Goal: Task Accomplishment & Management: Manage account settings

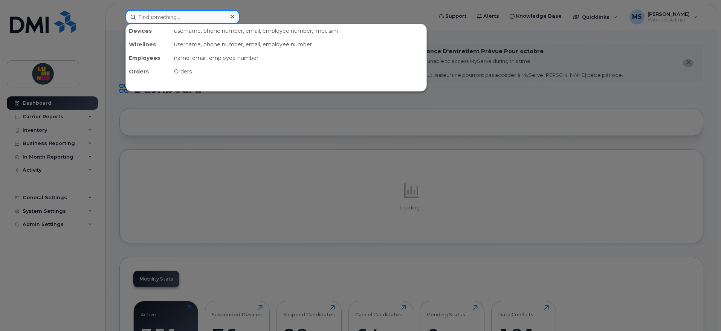
click at [177, 15] on input at bounding box center [182, 17] width 114 height 14
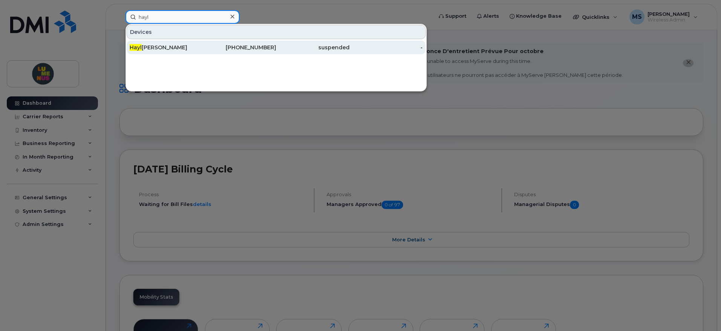
type input "hayl"
click at [159, 46] on div "Hayl [PERSON_NAME]" at bounding box center [166, 48] width 73 height 8
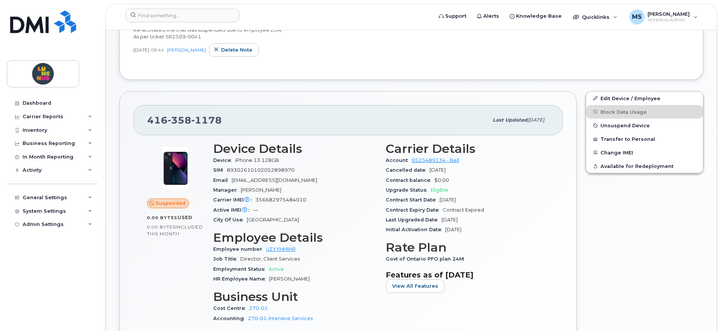
scroll to position [235, 0]
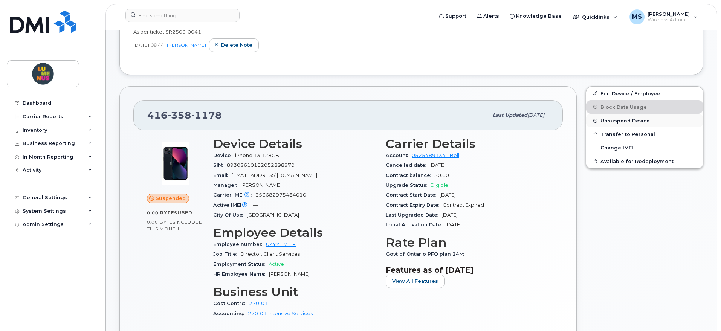
click at [623, 118] on span "Unsuspend Device" at bounding box center [625, 121] width 49 height 6
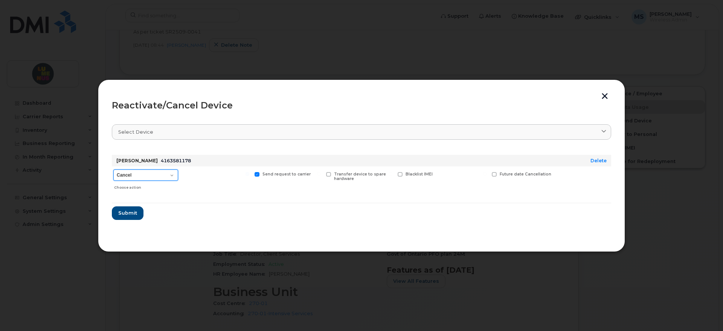
click at [173, 173] on select "Cancel Suspend - Extend Suspension Reactivate" at bounding box center [145, 175] width 65 height 11
select select "[object Object]"
click at [113, 170] on select "Cancel Suspend - Extend Suspension Reactivate" at bounding box center [145, 175] width 65 height 11
click at [139, 211] on button "Submit" at bounding box center [127, 213] width 31 height 14
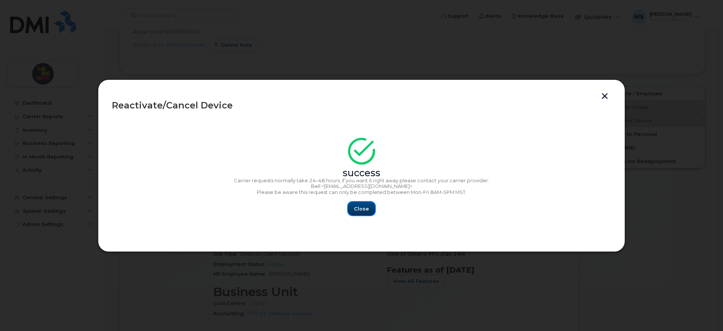
click at [367, 209] on span "Close" at bounding box center [361, 208] width 15 height 7
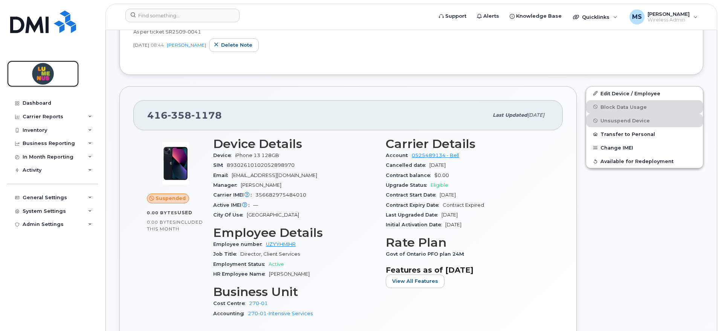
click at [41, 69] on img at bounding box center [43, 74] width 58 height 22
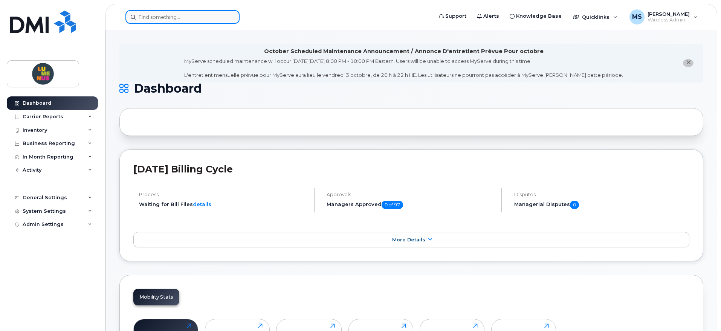
click at [171, 15] on input at bounding box center [182, 17] width 114 height 14
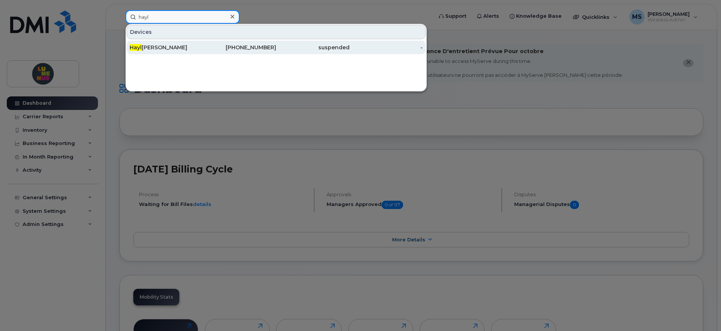
type input "hayl"
click at [167, 47] on div "Hayl ey Turkel" at bounding box center [166, 48] width 73 height 8
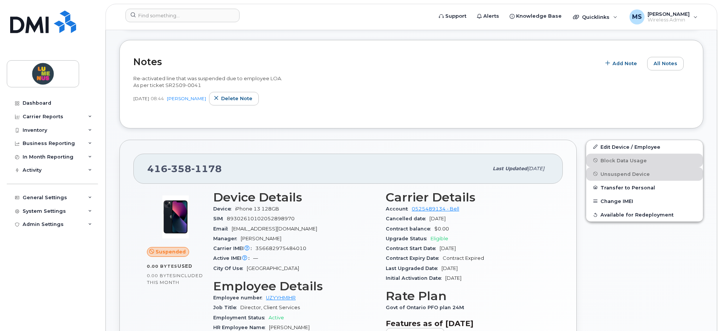
scroll to position [235, 0]
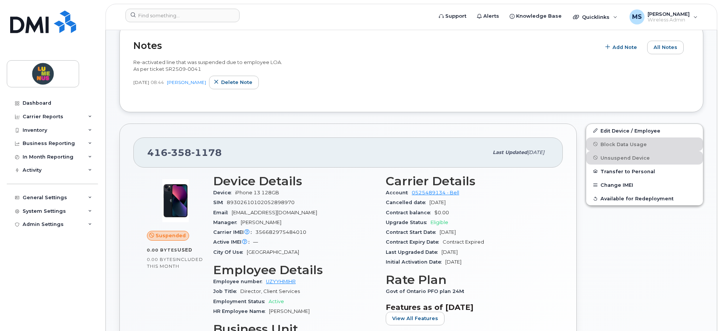
click at [648, 237] on div "Edit Device / Employee Block Data Usage Unsuspend Device Transfer to Personal C…" at bounding box center [644, 266] width 127 height 295
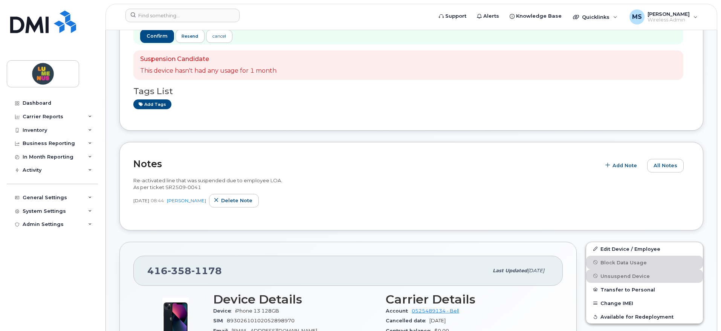
scroll to position [94, 0]
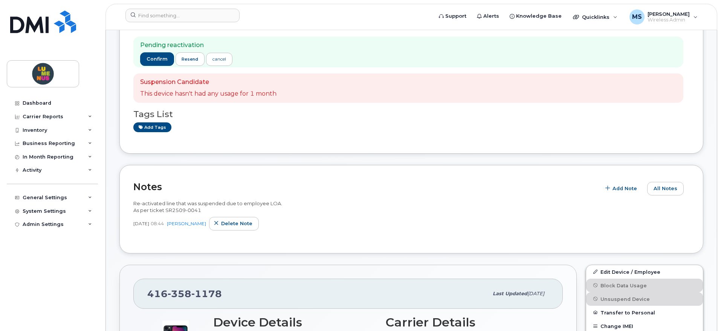
click at [301, 238] on div "Re-activated line that was suspended due to employee LOA. As per ticket SR2509-…" at bounding box center [411, 218] width 556 height 44
click at [41, 101] on div "Dashboard" at bounding box center [37, 103] width 29 height 6
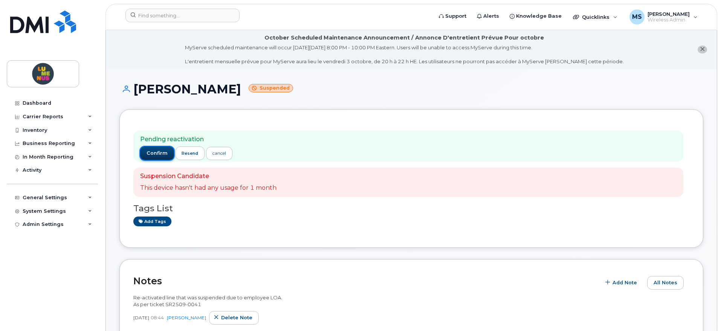
click at [158, 151] on span "confirm" at bounding box center [157, 153] width 21 height 7
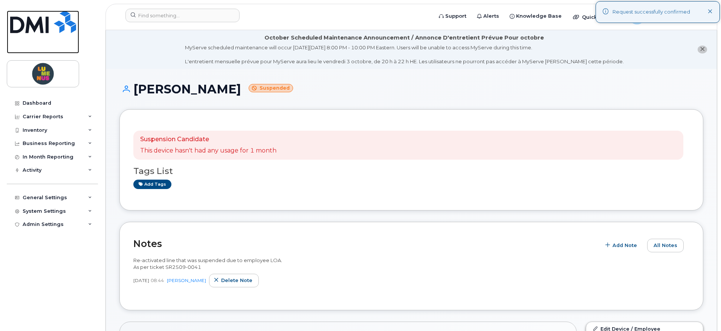
click at [50, 34] on link at bounding box center [43, 32] width 72 height 43
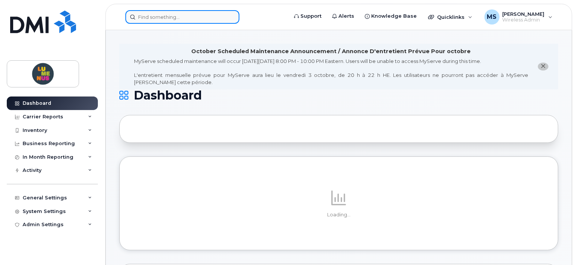
click at [145, 18] on input at bounding box center [182, 17] width 114 height 14
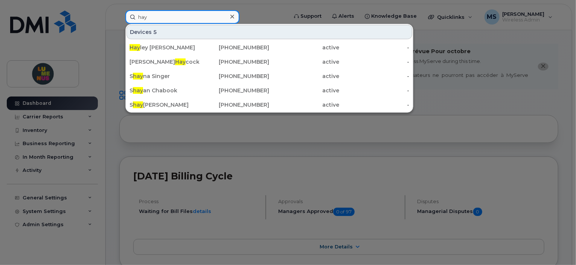
type input "hay"
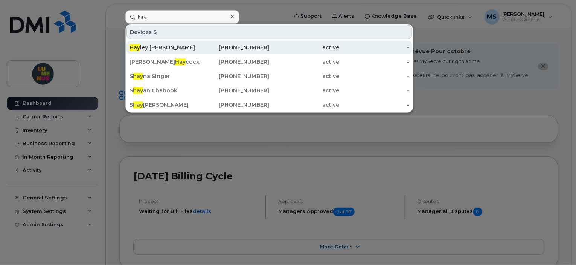
click at [148, 50] on div "Hay ley Turkel" at bounding box center [165, 48] width 70 height 8
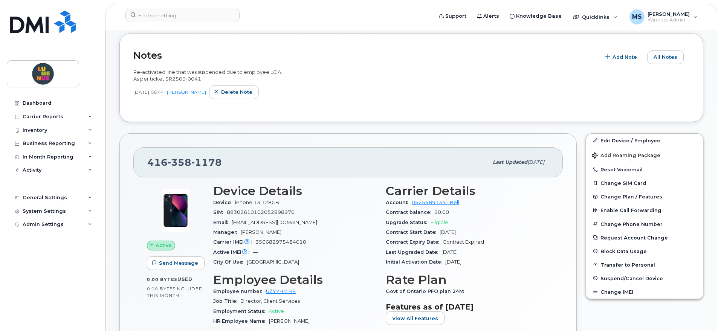
scroll to position [235, 0]
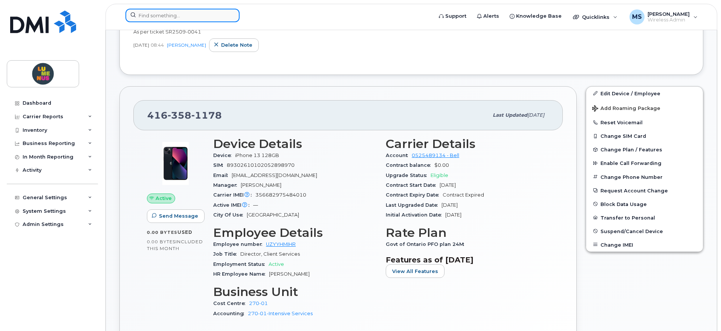
click at [193, 15] on input at bounding box center [182, 16] width 114 height 14
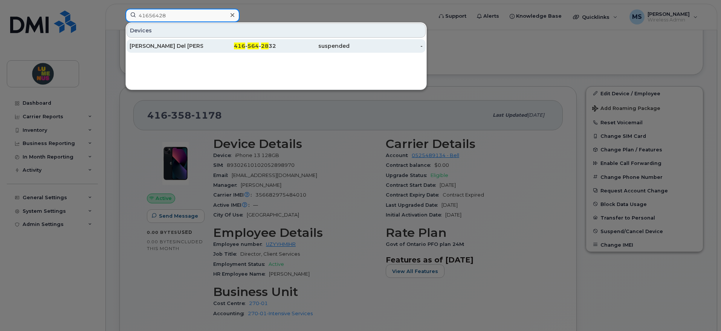
type input "41656428"
click at [199, 47] on div "[PERSON_NAME] Del [PERSON_NAME] - Suspended [DATE] Due to Lack of Usage" at bounding box center [166, 46] width 73 height 8
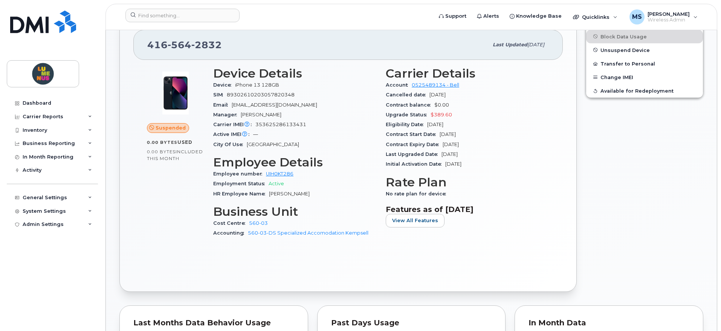
scroll to position [235, 0]
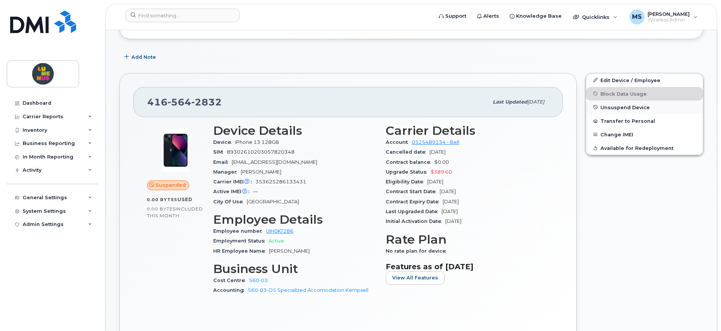
click at [607, 109] on span "Unsuspend Device" at bounding box center [625, 107] width 49 height 6
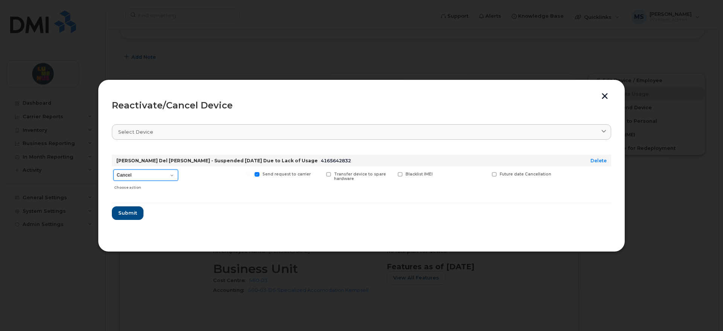
click at [171, 177] on select "Cancel Suspend - Extend Suspension Reactivate" at bounding box center [145, 175] width 65 height 11
select select "[object Object]"
click at [113, 170] on select "Cancel Suspend - Extend Suspension Reactivate" at bounding box center [145, 175] width 65 height 11
click at [133, 213] on span "Submit" at bounding box center [127, 212] width 19 height 7
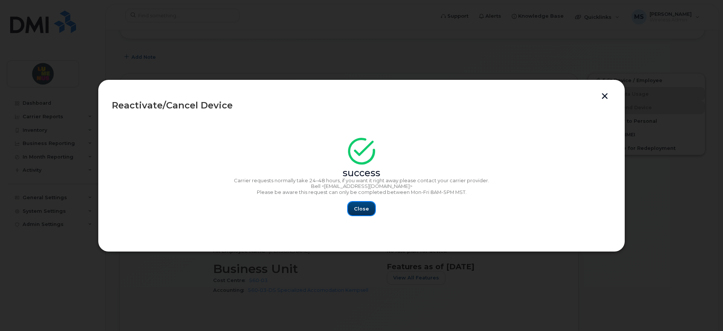
click at [371, 212] on button "Close" at bounding box center [361, 209] width 27 height 14
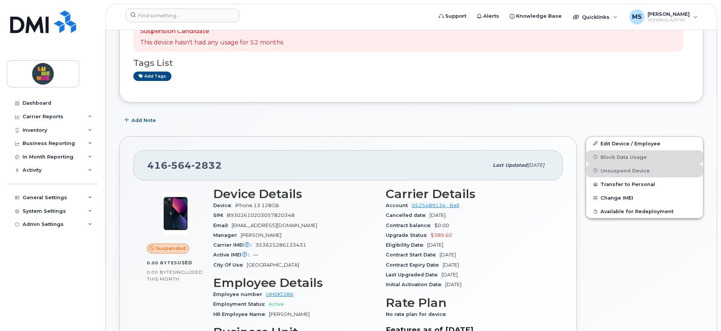
scroll to position [188, 0]
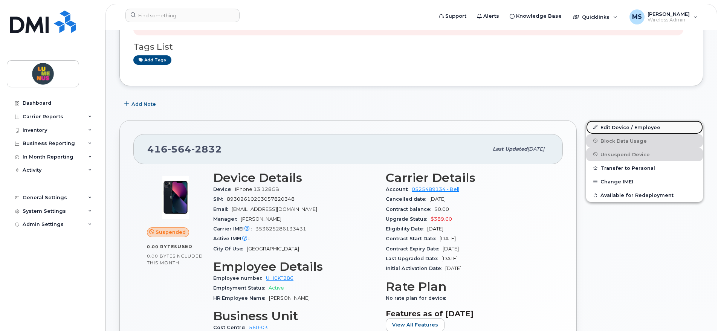
click at [615, 123] on link "Edit Device / Employee" at bounding box center [644, 128] width 117 height 14
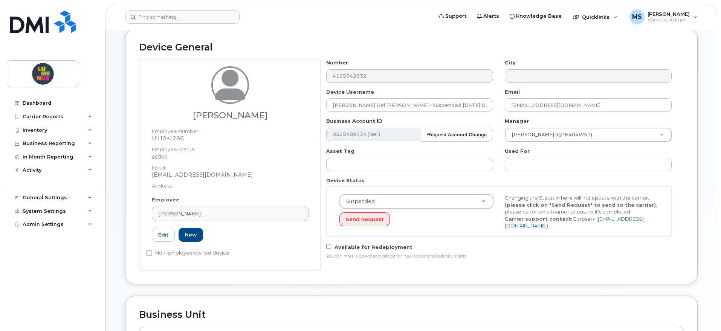
scroll to position [94, 0]
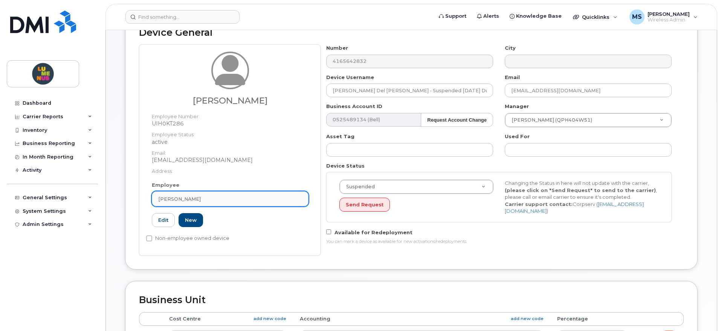
click at [195, 197] on span "[PERSON_NAME]" at bounding box center [179, 199] width 43 height 7
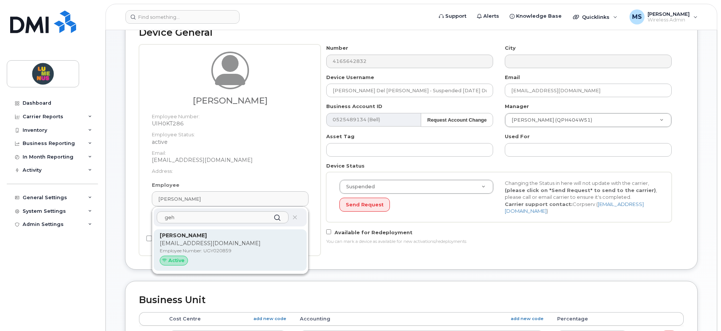
type input "geh"
click at [210, 242] on p "[EMAIL_ADDRESS][DOMAIN_NAME]" at bounding box center [230, 244] width 141 height 8
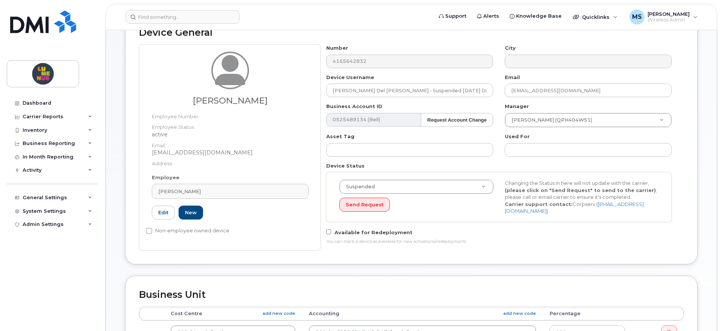
type input "UGY020859"
type input "[PERSON_NAME]"
type input "[EMAIL_ADDRESS][DOMAIN_NAME]"
type input "4677157"
type input "35502038"
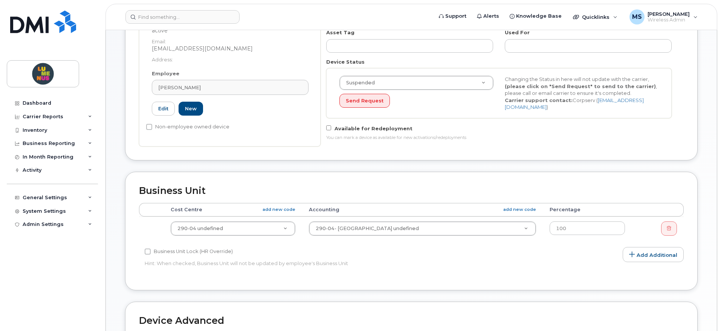
scroll to position [235, 0]
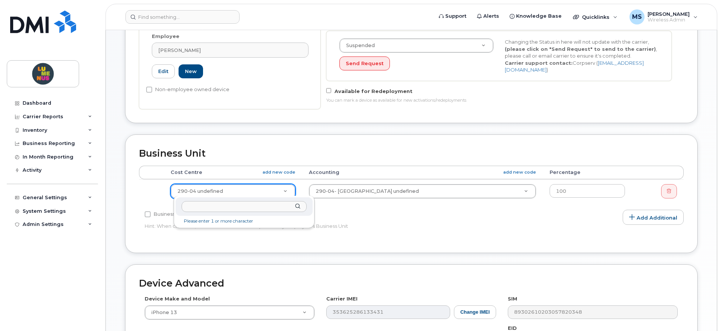
click at [273, 202] on input "text" at bounding box center [244, 206] width 125 height 11
type input "540"
type input "4299297"
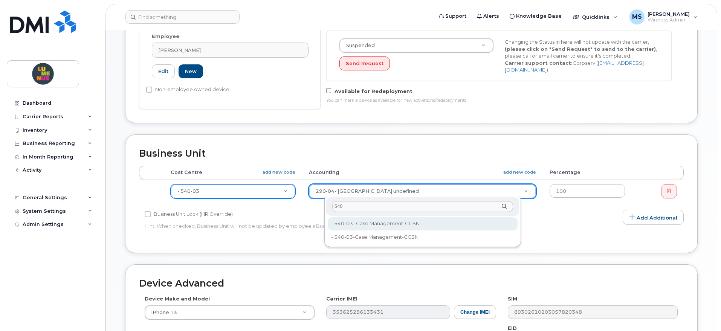
type input "540"
type input "35502039"
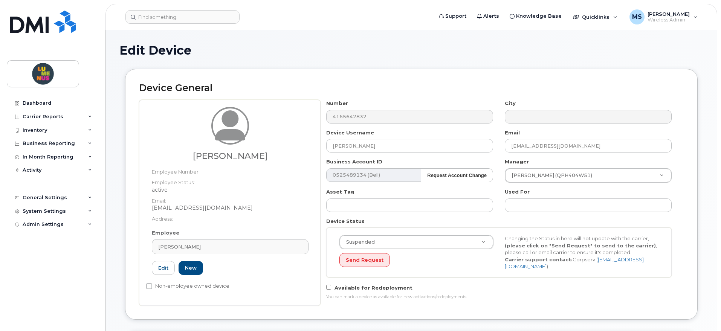
scroll to position [0, 0]
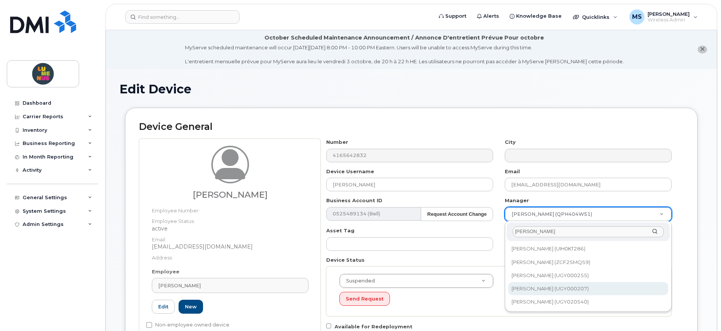
type input "chris"
type input "2975812"
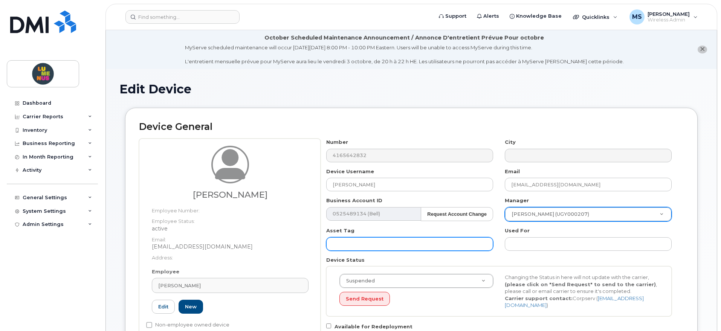
click at [448, 249] on input "text" at bounding box center [409, 244] width 167 height 14
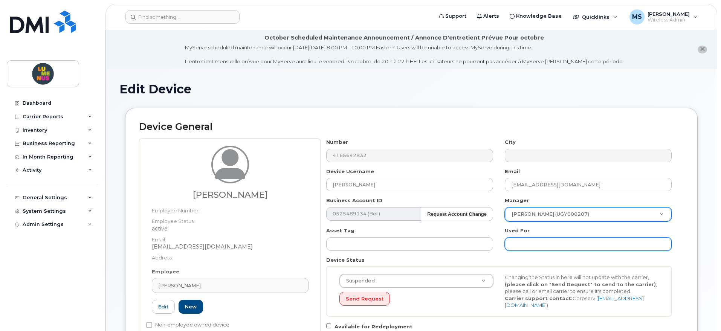
click at [539, 240] on input "text" at bounding box center [588, 244] width 167 height 14
paste input "T2509-0037"
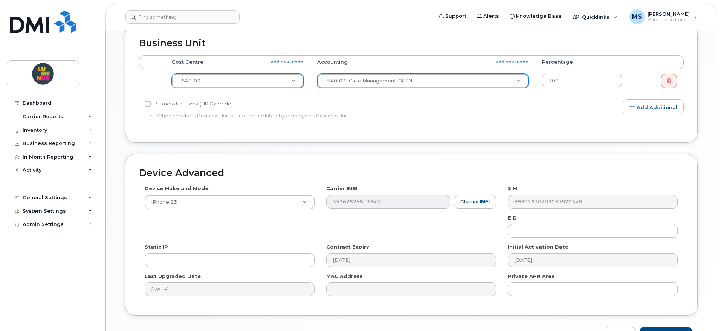
scroll to position [391, 0]
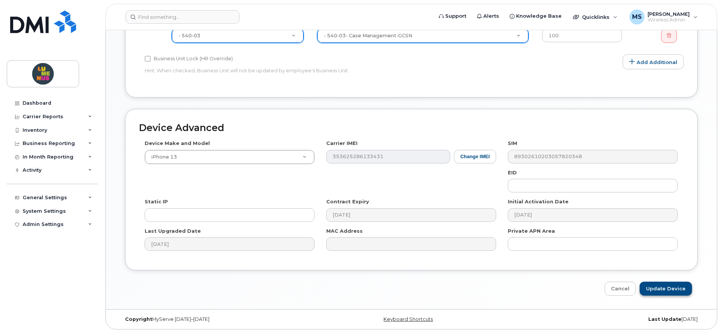
type input "T2509-0037"
click at [666, 285] on input "Update Device" at bounding box center [666, 289] width 52 height 14
type input "Saving..."
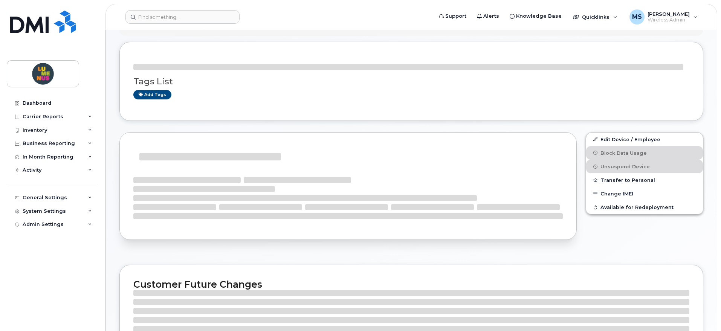
scroll to position [133, 0]
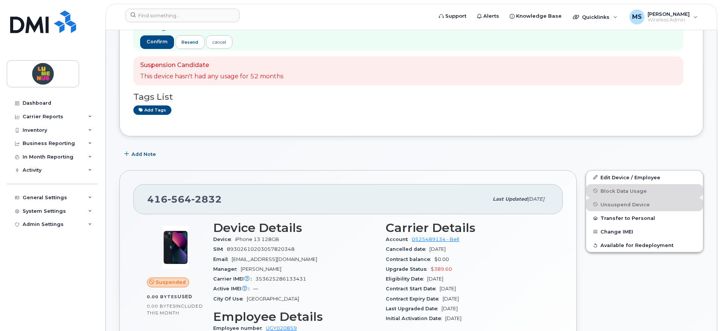
click at [556, 246] on div "Suspended 0.00 Bytes  used 0.00 Bytes  included this month Device Details Devic…" at bounding box center [347, 328] width 429 height 228
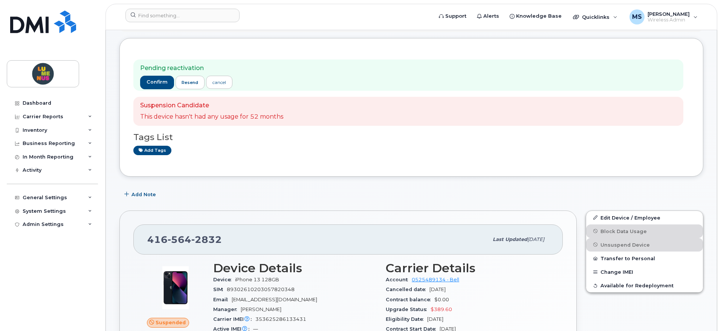
scroll to position [39, 0]
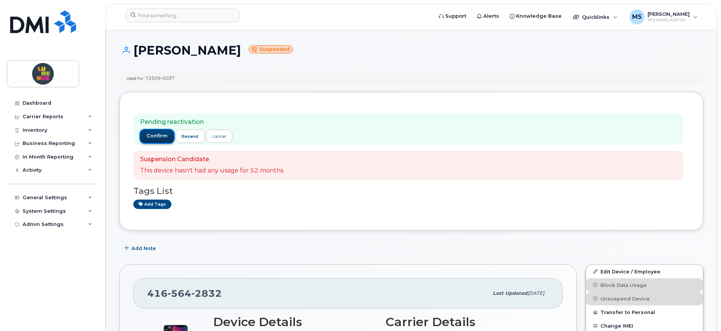
click at [157, 133] on span "confirm" at bounding box center [157, 136] width 21 height 7
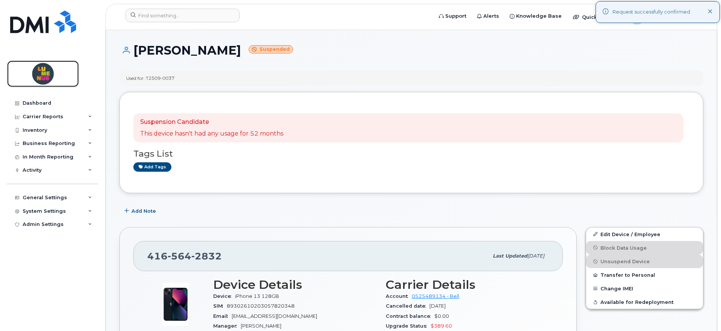
click at [42, 67] on img at bounding box center [43, 74] width 58 height 22
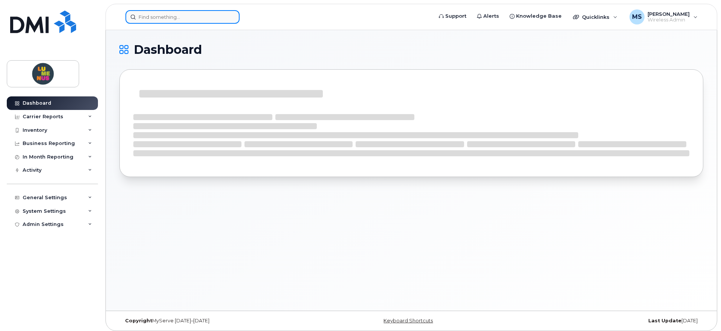
click at [154, 22] on input at bounding box center [182, 17] width 114 height 14
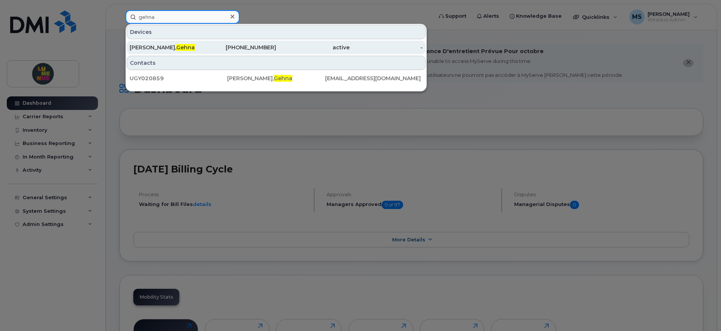
type input "gehna"
click at [172, 47] on div "[PERSON_NAME]" at bounding box center [166, 48] width 73 height 8
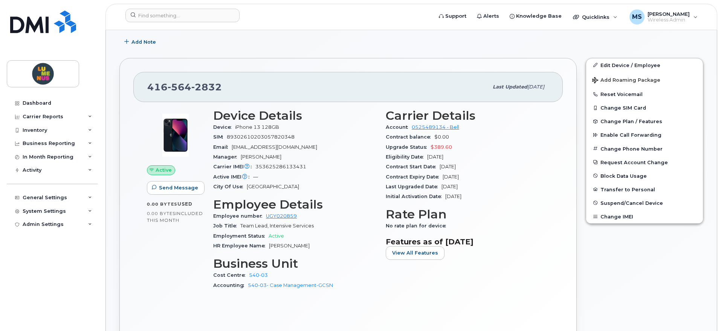
scroll to position [188, 0]
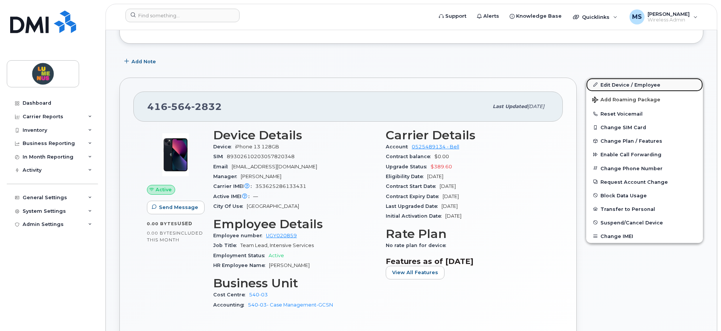
click at [612, 85] on link "Edit Device / Employee" at bounding box center [644, 85] width 117 height 14
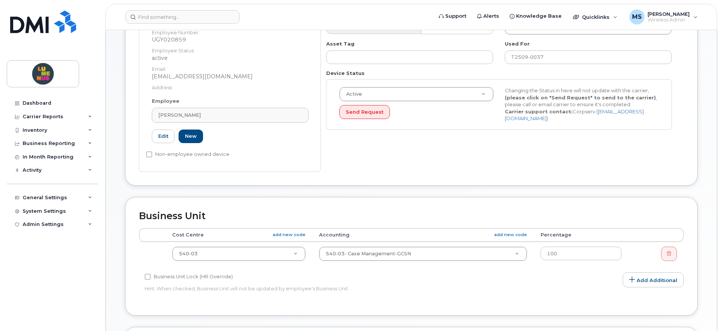
scroll to position [188, 0]
click at [34, 102] on div "Dashboard" at bounding box center [37, 103] width 29 height 6
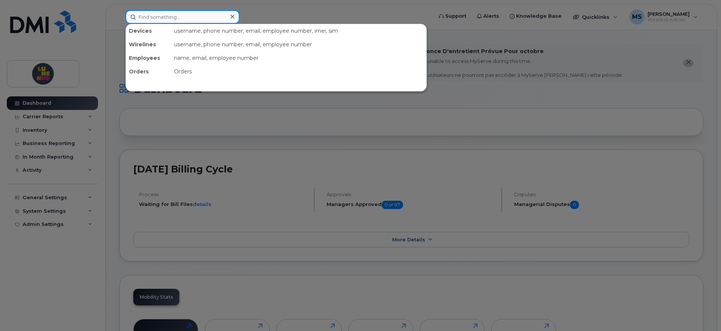
click at [185, 15] on input at bounding box center [182, 17] width 114 height 14
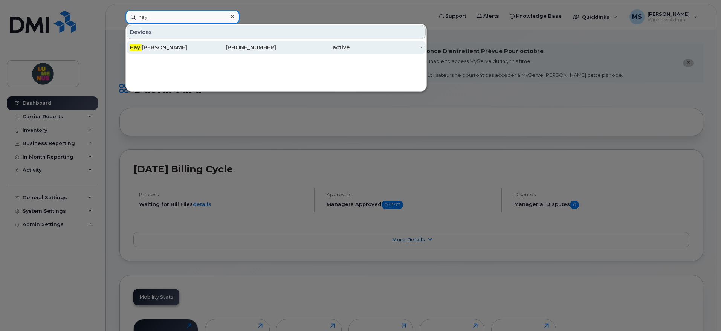
type input "hayl"
click at [176, 47] on div "Hayl ey Turkel" at bounding box center [166, 48] width 73 height 8
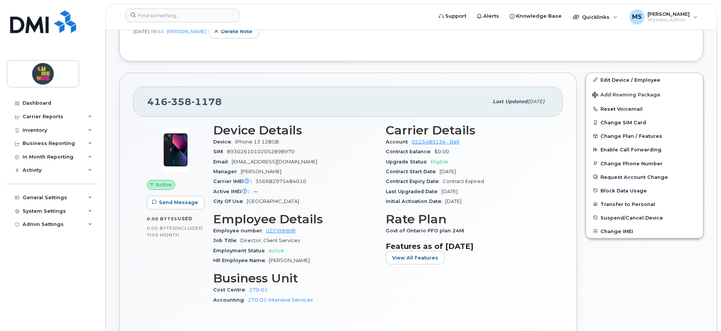
scroll to position [235, 0]
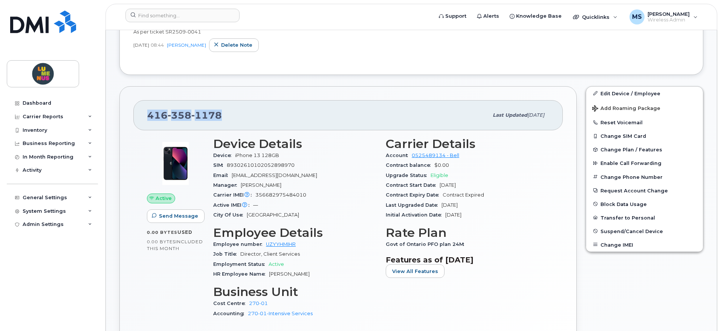
drag, startPoint x: 220, startPoint y: 113, endPoint x: 148, endPoint y: 121, distance: 73.1
click at [148, 121] on div "416 358 1178" at bounding box center [317, 115] width 341 height 16
copy span "416 358 1178"
click at [180, 12] on input at bounding box center [182, 16] width 114 height 14
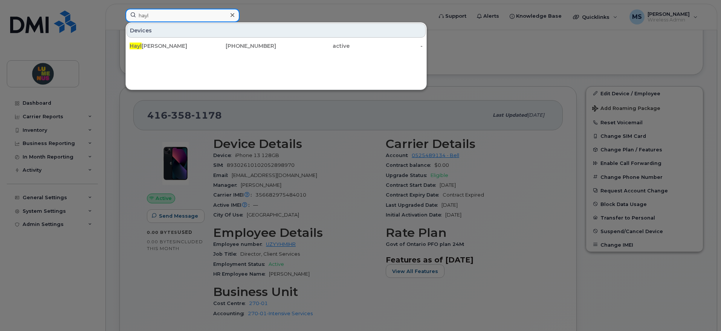
type input "hayl"
click at [498, 43] on div at bounding box center [360, 165] width 721 height 331
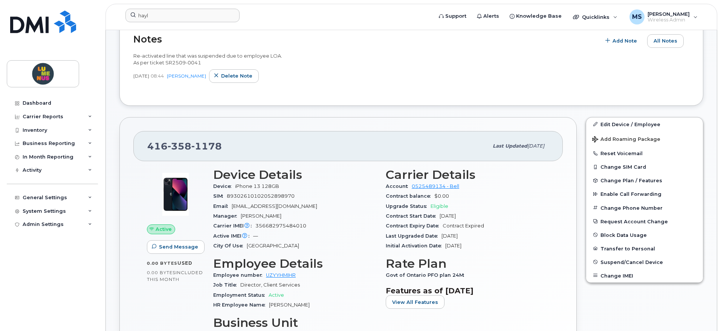
scroll to position [188, 0]
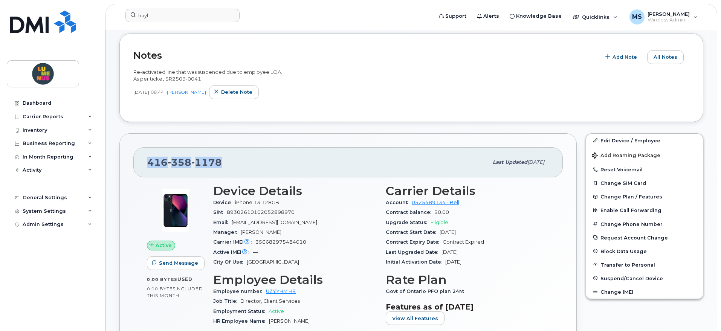
drag, startPoint x: 222, startPoint y: 166, endPoint x: 147, endPoint y: 164, distance: 75.4
click at [147, 164] on div "416 358 1178 Last updated Sep 29, 2025" at bounding box center [347, 162] width 429 height 30
copy span "416 358 1178"
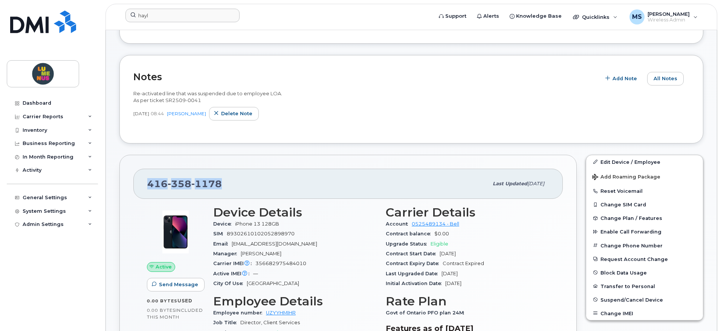
scroll to position [283, 0]
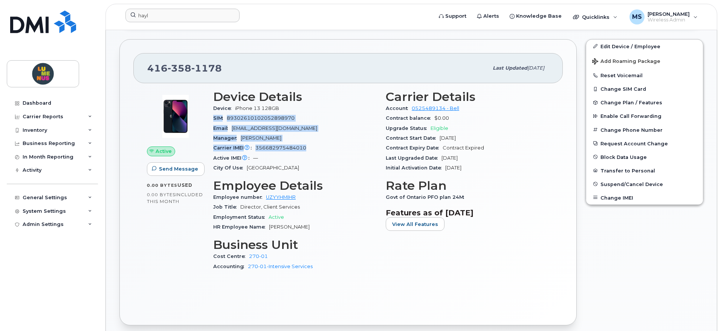
drag, startPoint x: 306, startPoint y: 148, endPoint x: 212, endPoint y: 115, distance: 99.3
click at [212, 115] on div "Device Details Device iPhone 13 128GB SIM 89302610102052898970 Email hturkel@lu…" at bounding box center [295, 184] width 173 height 197
click at [41, 103] on div "Dashboard" at bounding box center [37, 103] width 29 height 6
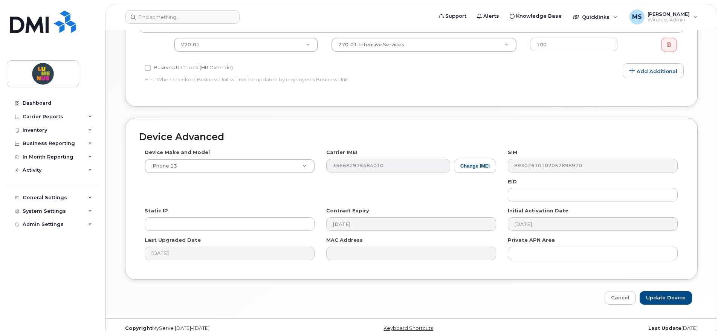
scroll to position [407, 0]
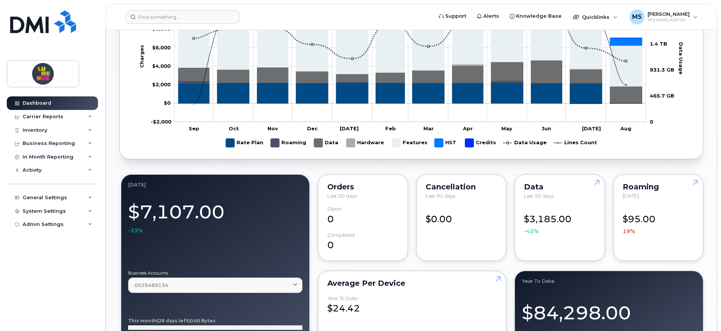
scroll to position [424, 0]
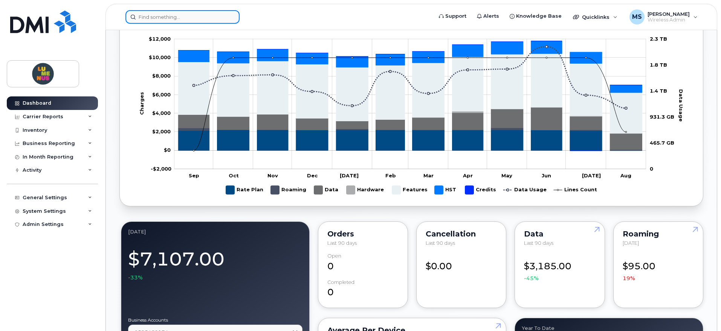
click at [165, 15] on input at bounding box center [182, 17] width 114 height 14
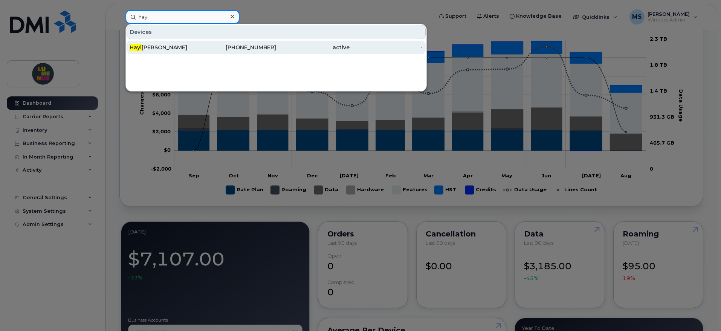
type input "hayl"
click at [164, 49] on div "Hayl ey Turkel" at bounding box center [166, 48] width 73 height 8
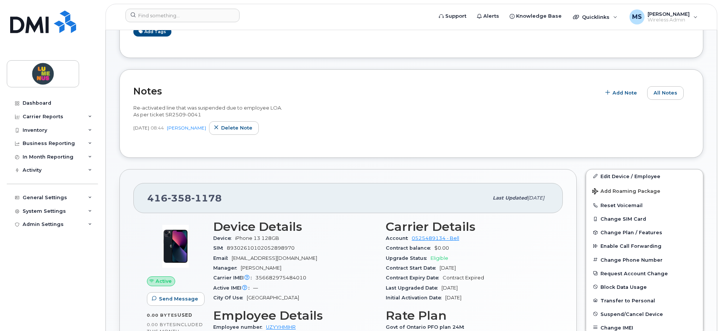
scroll to position [188, 0]
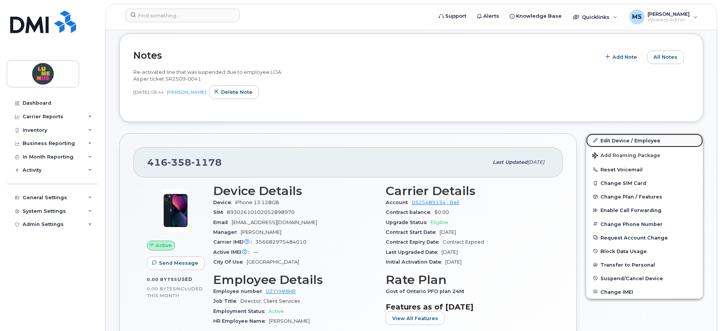
click at [639, 140] on link "Edit Device / Employee" at bounding box center [644, 141] width 117 height 14
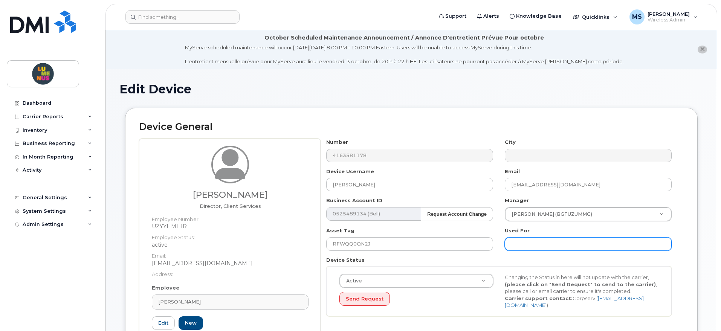
scroll to position [47, 0]
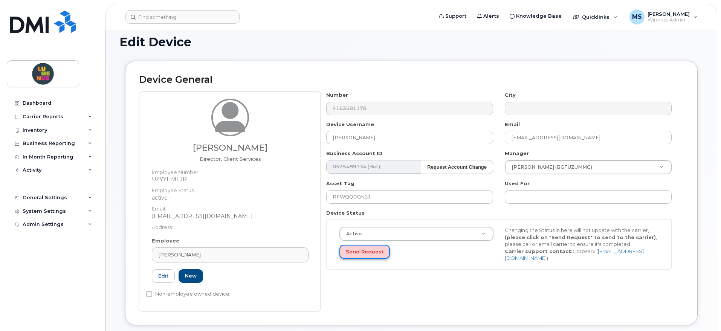
click at [364, 252] on button "Send Request" at bounding box center [364, 252] width 50 height 14
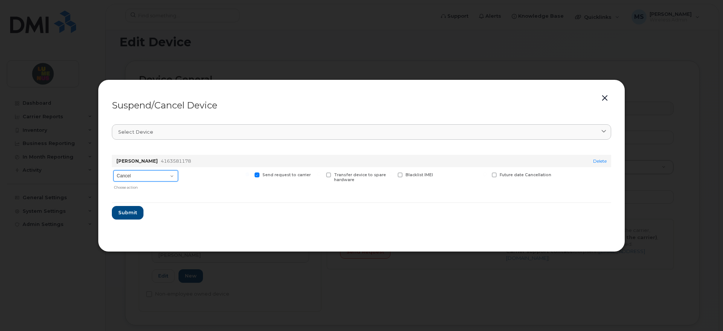
click at [165, 174] on select "Cancel Suspend - Extend Suspension Suspend - Reduced Rate Suspend - Full Rate S…" at bounding box center [145, 175] width 65 height 11
select select "[object Object]"
click at [113, 170] on select "Cancel Suspend - Extend Suspension Suspend - Reduced Rate Suspend - Full Rate S…" at bounding box center [145, 175] width 65 height 11
click at [138, 213] on button "Submit" at bounding box center [127, 213] width 31 height 14
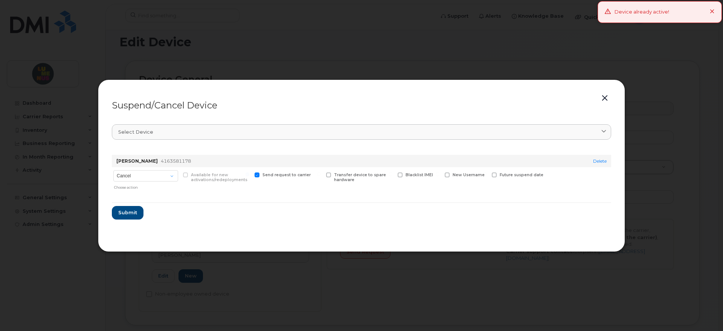
click at [604, 99] on button "button" at bounding box center [604, 98] width 11 height 11
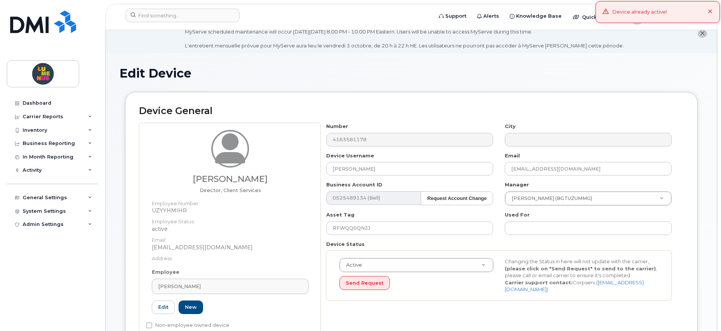
scroll to position [0, 0]
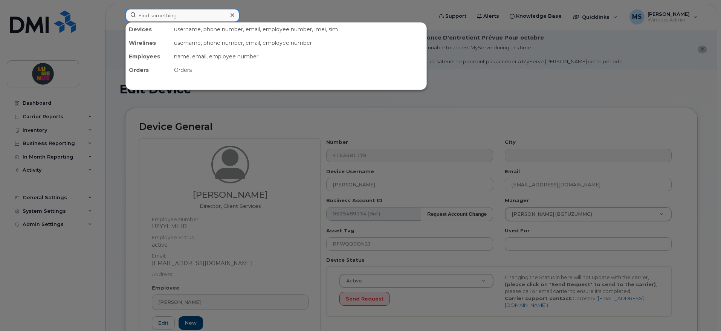
click at [189, 17] on input at bounding box center [182, 16] width 114 height 14
paste input "416-564-2832"
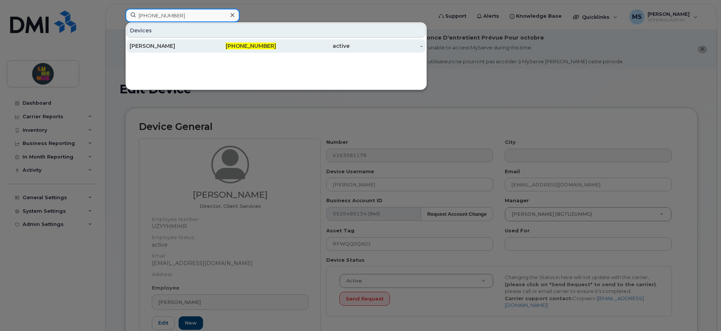
type input "416-564-2832"
click at [172, 42] on div "[PERSON_NAME]" at bounding box center [166, 46] width 73 height 8
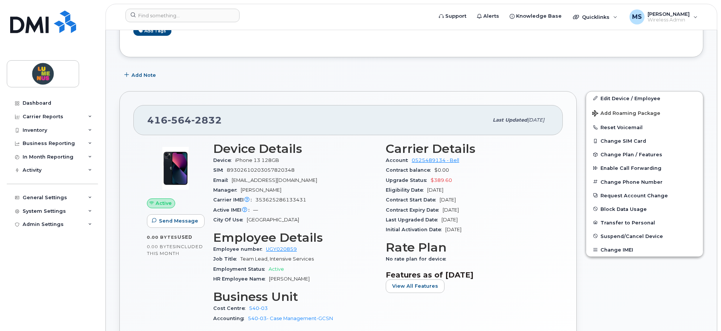
scroll to position [188, 0]
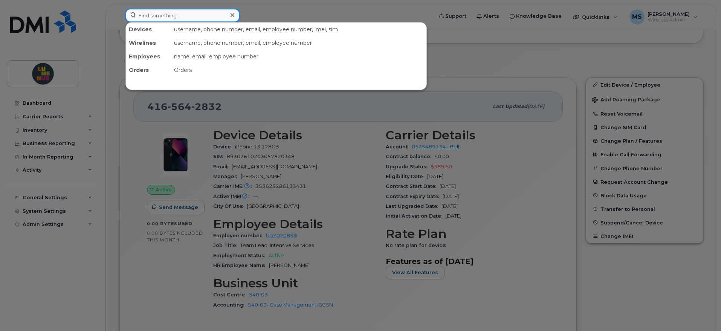
click at [209, 14] on input at bounding box center [182, 16] width 114 height 14
type input "[PERSON_NAME]"
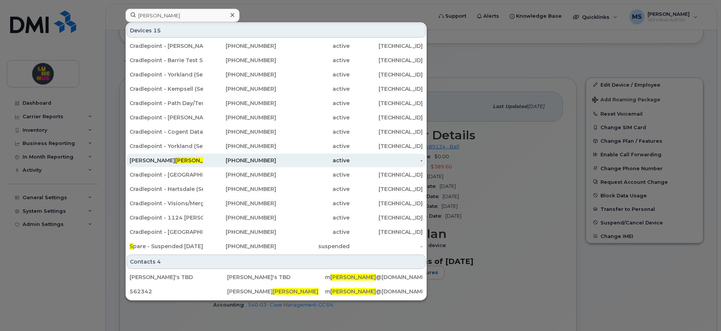
click at [148, 156] on div "[PERSON_NAME]" at bounding box center [166, 161] width 73 height 14
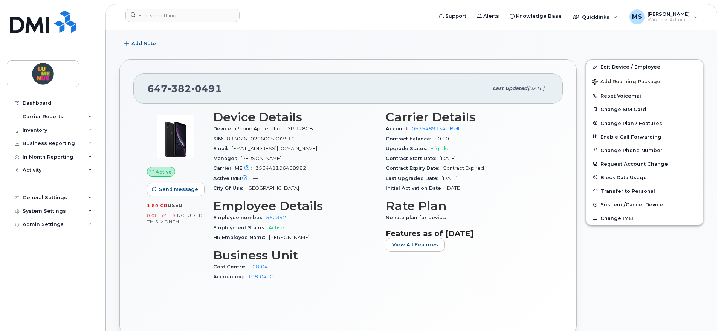
scroll to position [205, 0]
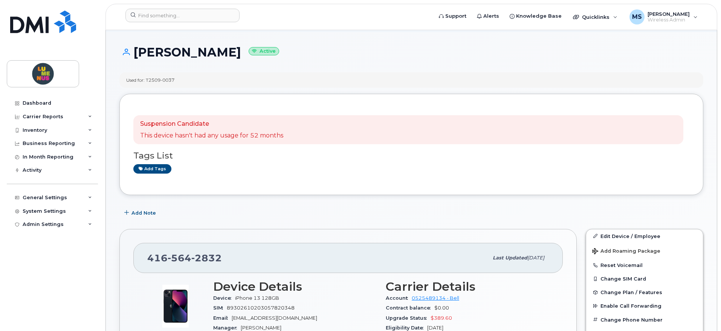
scroll to position [94, 0]
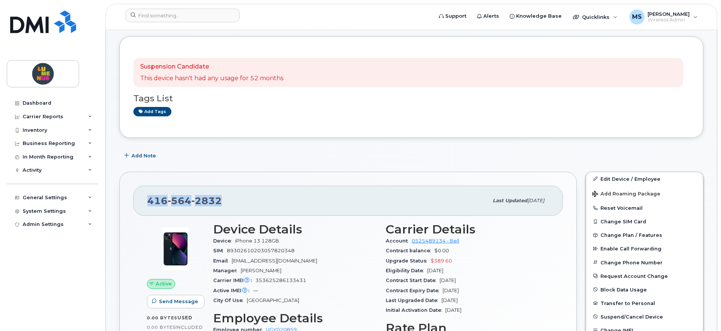
drag, startPoint x: 228, startPoint y: 201, endPoint x: 147, endPoint y: 203, distance: 81.4
click at [147, 203] on div "[PHONE_NUMBER] Last updated [DATE]" at bounding box center [347, 201] width 429 height 30
copy span "[PHONE_NUMBER]"
copy span "416 564 2832"
click at [169, 15] on input at bounding box center [182, 16] width 114 height 14
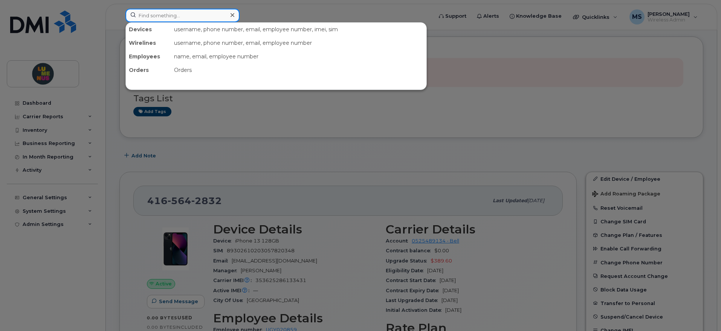
paste input "dburdi@lumenus.ca"
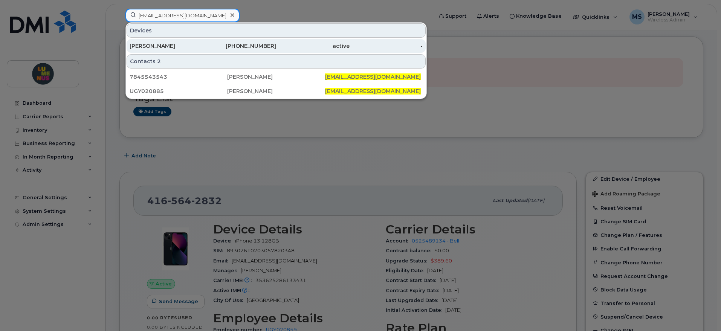
type input "dburdi@lumenus.ca"
click at [151, 42] on div "Diana Burdi" at bounding box center [166, 46] width 73 height 8
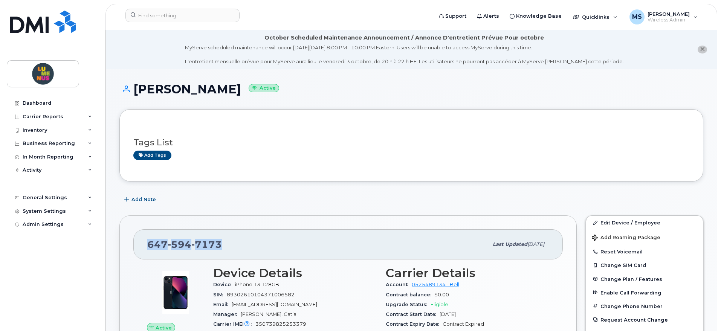
drag, startPoint x: 218, startPoint y: 248, endPoint x: 145, endPoint y: 246, distance: 73.1
click at [146, 247] on div "647 594 7173 Last updated Sep 02, 2025" at bounding box center [347, 244] width 429 height 30
copy span "647 594 7173"
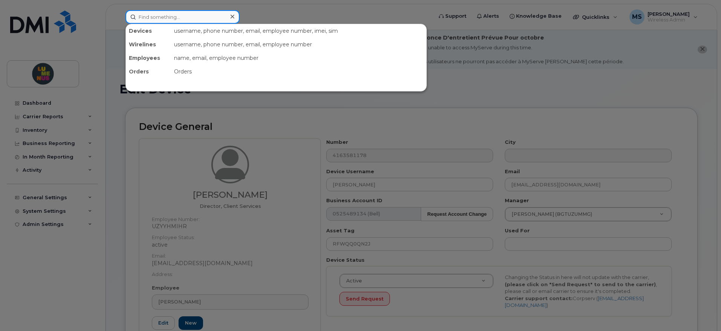
click at [212, 14] on input at bounding box center [182, 17] width 114 height 14
paste input "[PHONE_NUMBER]"
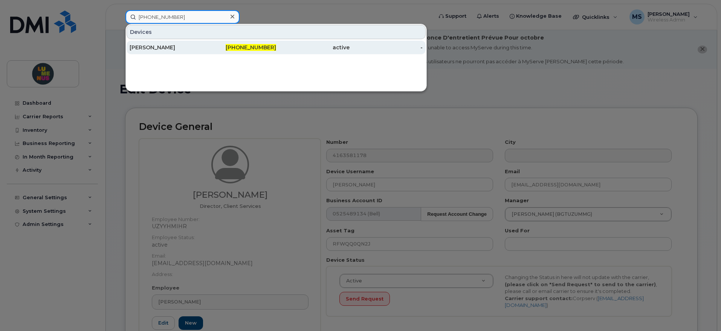
type input "416-564-2832"
click at [171, 44] on div "[PERSON_NAME]" at bounding box center [166, 48] width 73 height 8
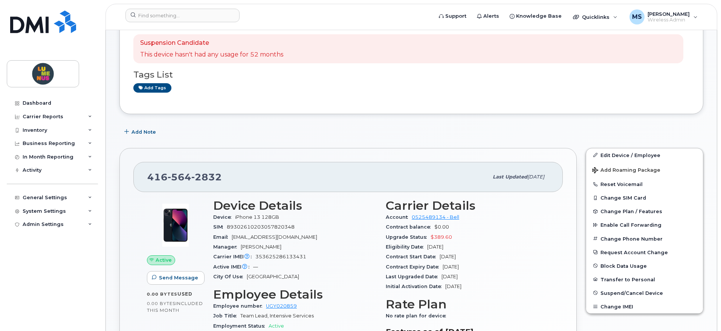
scroll to position [141, 0]
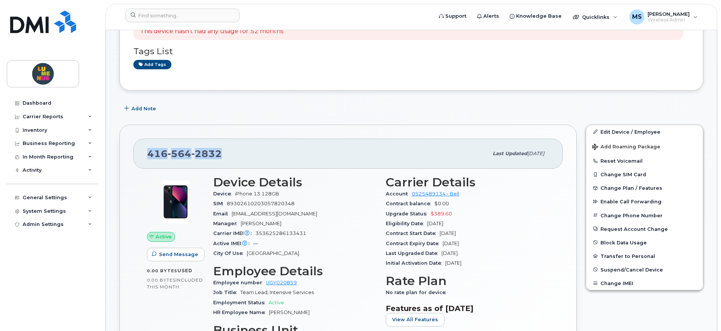
drag, startPoint x: 232, startPoint y: 156, endPoint x: 147, endPoint y: 155, distance: 84.8
click at [147, 155] on div "[PHONE_NUMBER] Last updated [DATE]" at bounding box center [347, 154] width 429 height 30
copy span "[PHONE_NUMBER]"
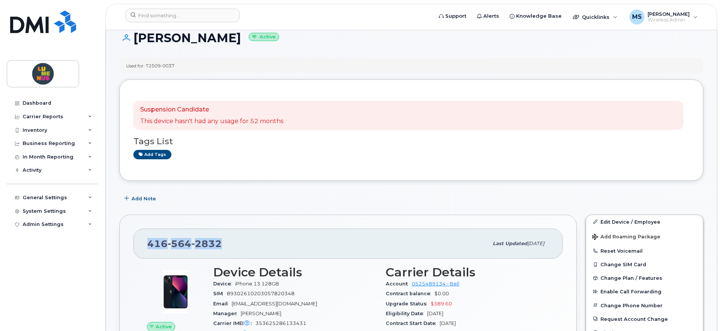
scroll to position [0, 0]
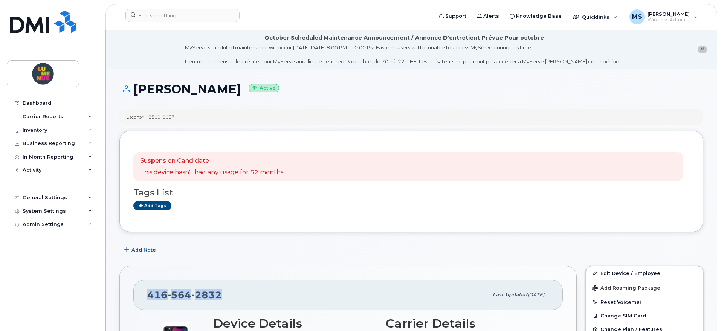
drag, startPoint x: 229, startPoint y: 91, endPoint x: 135, endPoint y: 95, distance: 94.6
click at [135, 95] on h1 "[PERSON_NAME] Active" at bounding box center [411, 89] width 584 height 13
copy h1 "[PERSON_NAME]"
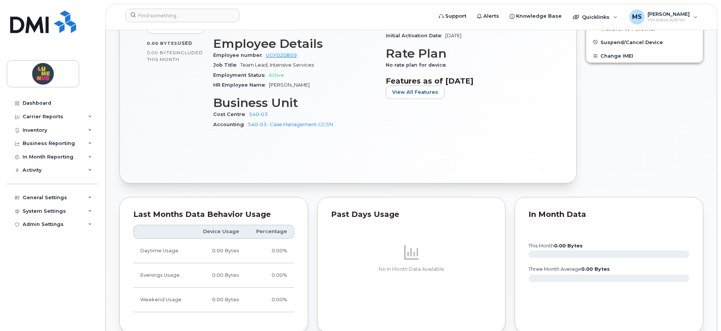
scroll to position [377, 0]
